Goal: Navigation & Orientation: Find specific page/section

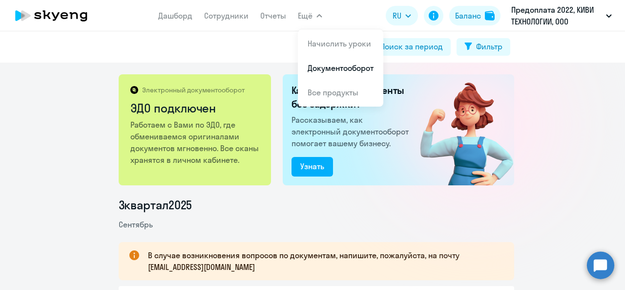
click at [332, 71] on link "Документооборот" at bounding box center [341, 68] width 66 height 10
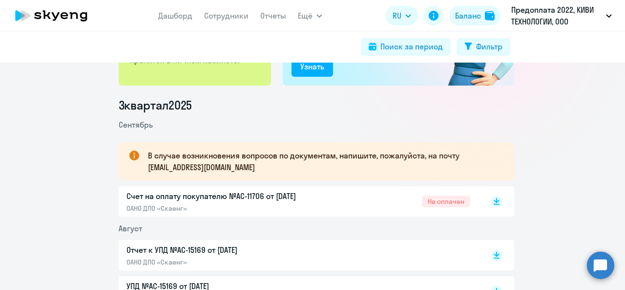
scroll to position [146, 0]
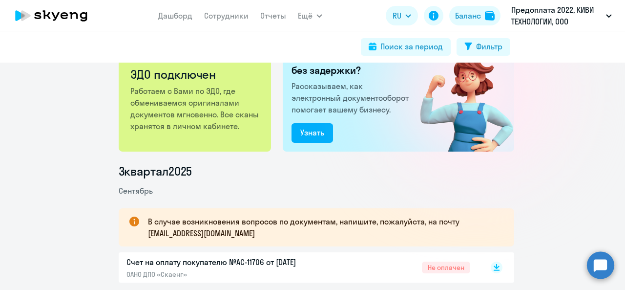
scroll to position [98, 0]
